Goal: Task Accomplishment & Management: Use online tool/utility

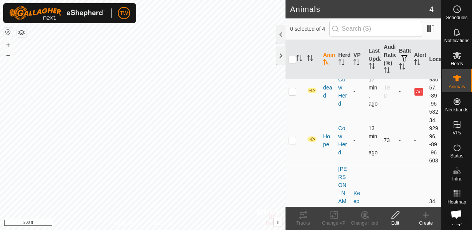
scroll to position [28, 0]
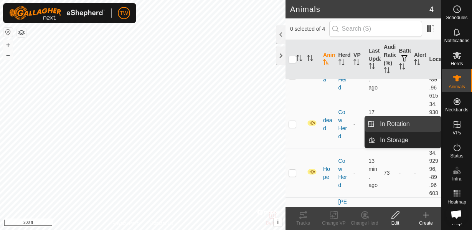
click at [403, 121] on link "In Rotation" at bounding box center [409, 123] width 66 height 15
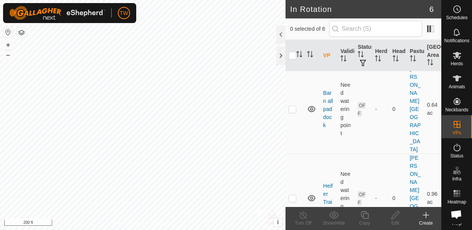
scroll to position [110, 0]
click at [293, 196] on p-checkbox at bounding box center [293, 199] width 8 height 6
checkbox input "true"
click at [397, 212] on icon at bounding box center [396, 215] width 8 height 8
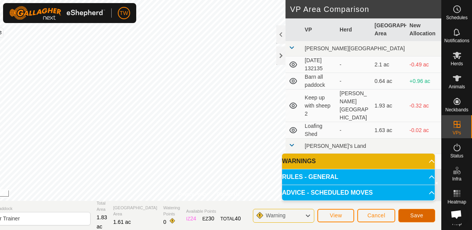
click at [419, 216] on span "Save" at bounding box center [417, 215] width 13 height 6
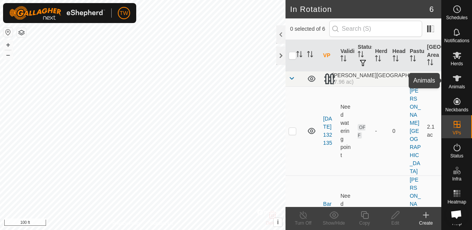
click at [454, 80] on icon at bounding box center [457, 78] width 9 height 9
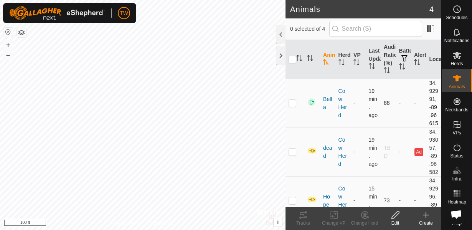
click at [292, 106] on p-checkbox at bounding box center [293, 103] width 8 height 6
checkbox input "true"
click at [340, 220] on div "Change VP" at bounding box center [334, 223] width 31 height 7
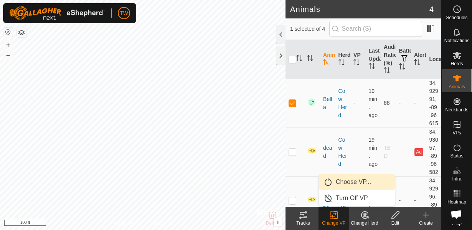
click at [351, 179] on link "Choose VP..." at bounding box center [357, 181] width 76 height 15
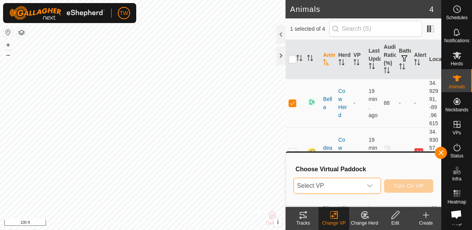
click at [336, 182] on span "Select VP" at bounding box center [328, 185] width 68 height 15
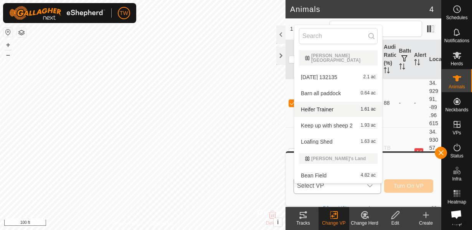
click at [332, 105] on li "Heifer Trainer 1.61 ac" at bounding box center [339, 109] width 88 height 15
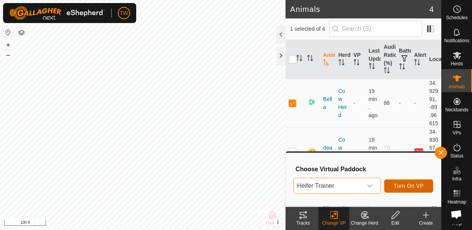
click at [401, 189] on button "Turn On VP" at bounding box center [408, 185] width 49 height 13
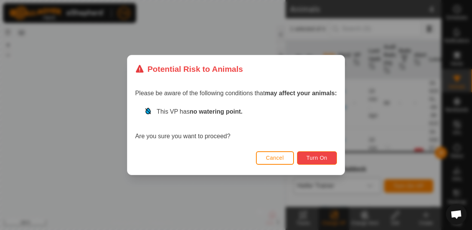
click at [317, 158] on span "Turn On" at bounding box center [317, 158] width 21 height 6
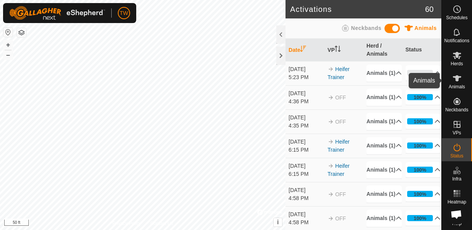
click at [458, 80] on icon at bounding box center [457, 78] width 8 height 6
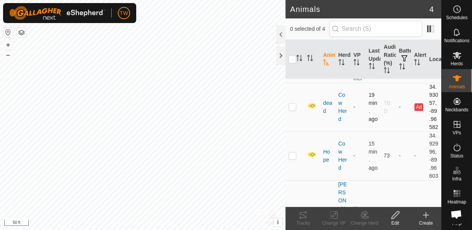
scroll to position [55, 0]
click at [293, 157] on p-checkbox at bounding box center [293, 154] width 8 height 6
checkbox input "true"
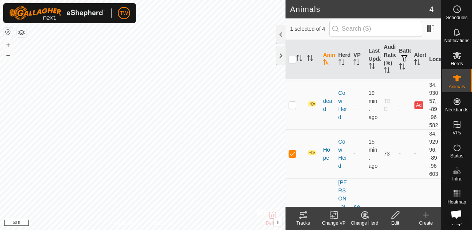
click at [333, 215] on icon at bounding box center [335, 214] width 10 height 9
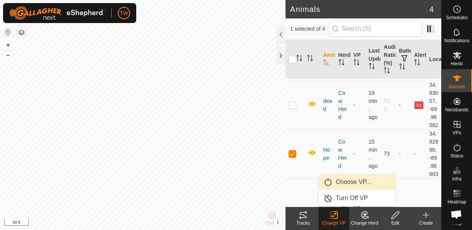
click at [350, 187] on link "Choose VP..." at bounding box center [357, 181] width 76 height 15
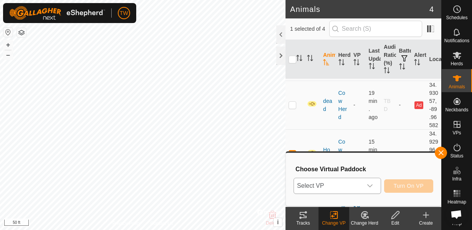
click at [350, 184] on span "Select VP" at bounding box center [328, 185] width 68 height 15
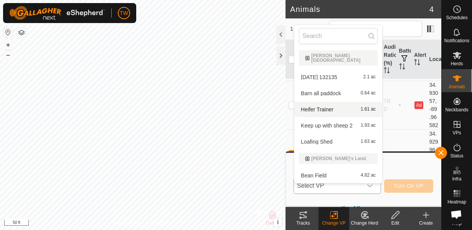
click at [328, 102] on li "Heifer Trainer 1.61 ac" at bounding box center [339, 109] width 88 height 15
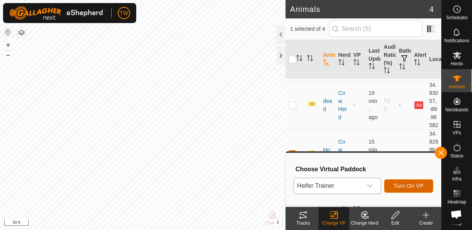
click at [422, 185] on span "Turn On VP" at bounding box center [409, 186] width 30 height 6
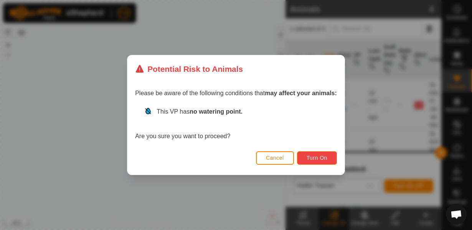
click at [316, 157] on span "Turn On" at bounding box center [317, 158] width 21 height 6
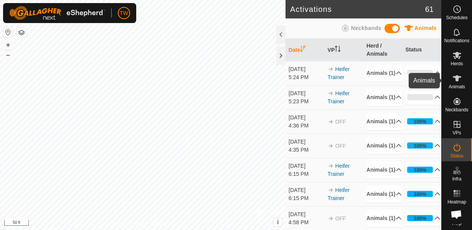
click at [458, 83] on es-animals-svg-icon at bounding box center [458, 78] width 14 height 12
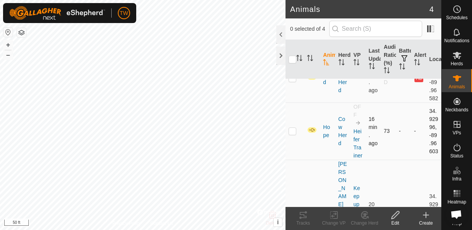
scroll to position [83, 0]
